Goal: Find specific page/section: Find specific page/section

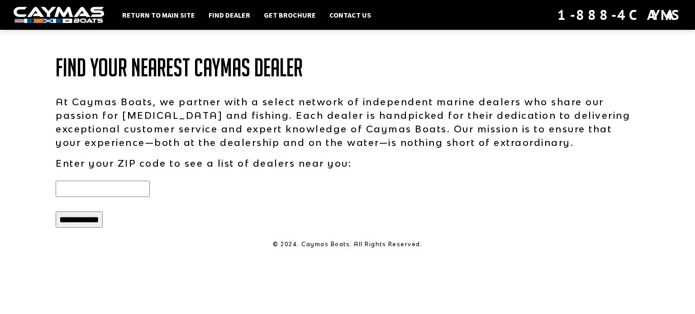
click at [136, 187] on input "text" at bounding box center [103, 189] width 94 height 16
type input "*****"
click at [79, 224] on input "**********" at bounding box center [79, 220] width 47 height 16
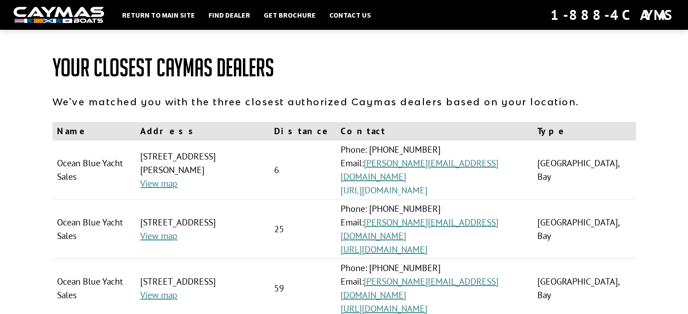
click at [427, 192] on link "[URL][DOMAIN_NAME]" at bounding box center [384, 191] width 87 height 12
